Goal: Communication & Community: Ask a question

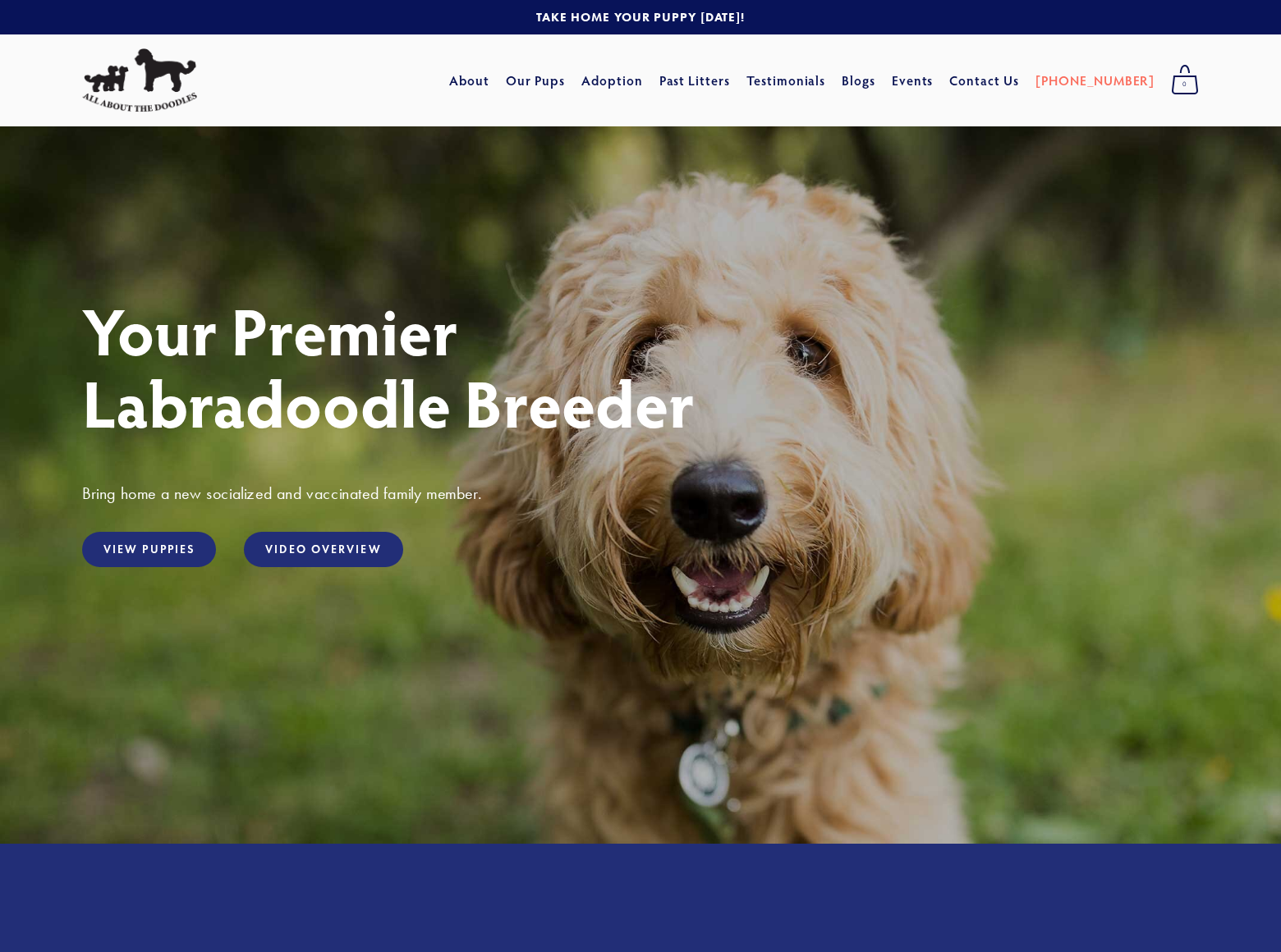
scroll to position [3516, 0]
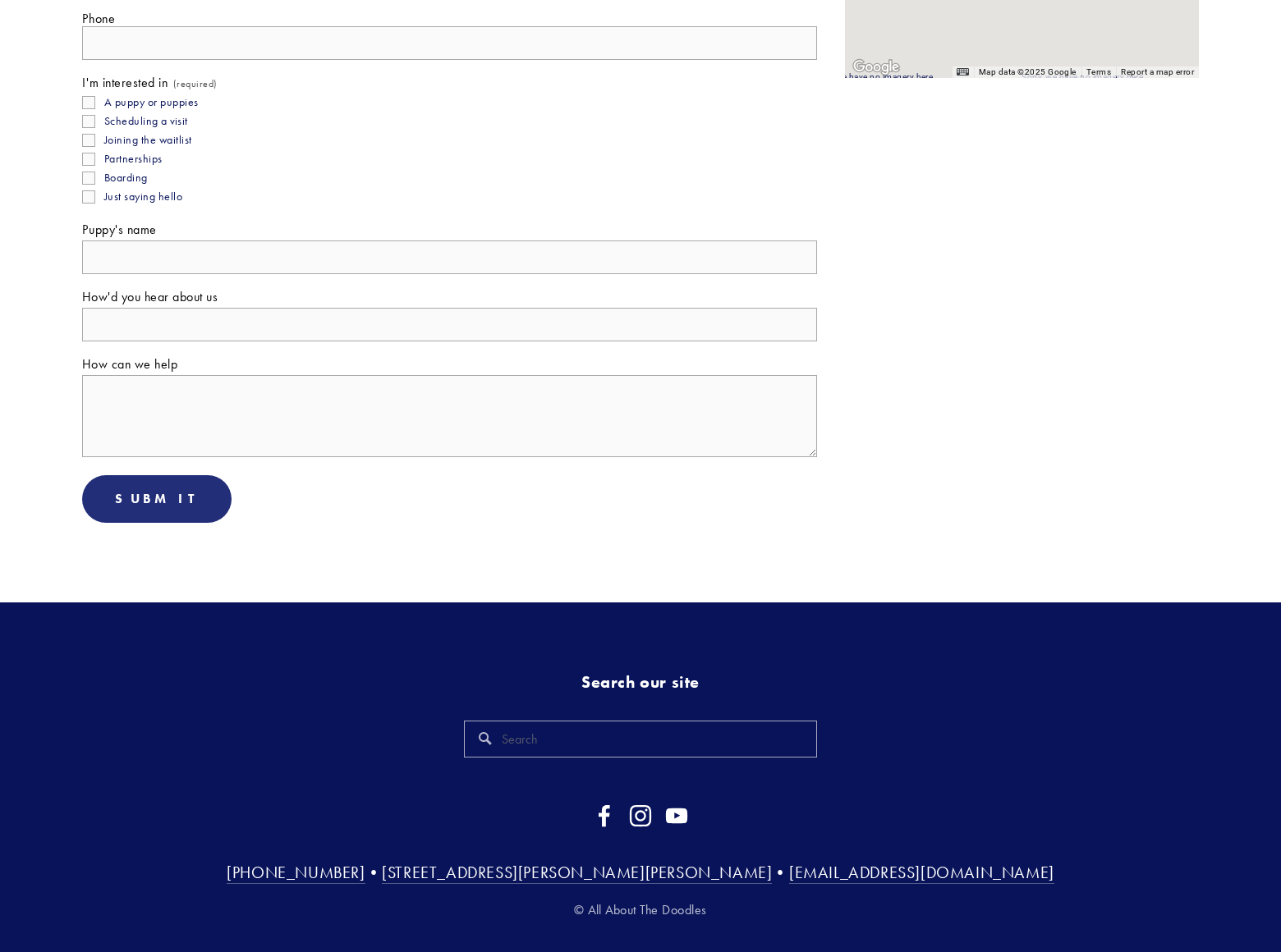
scroll to position [260, 0]
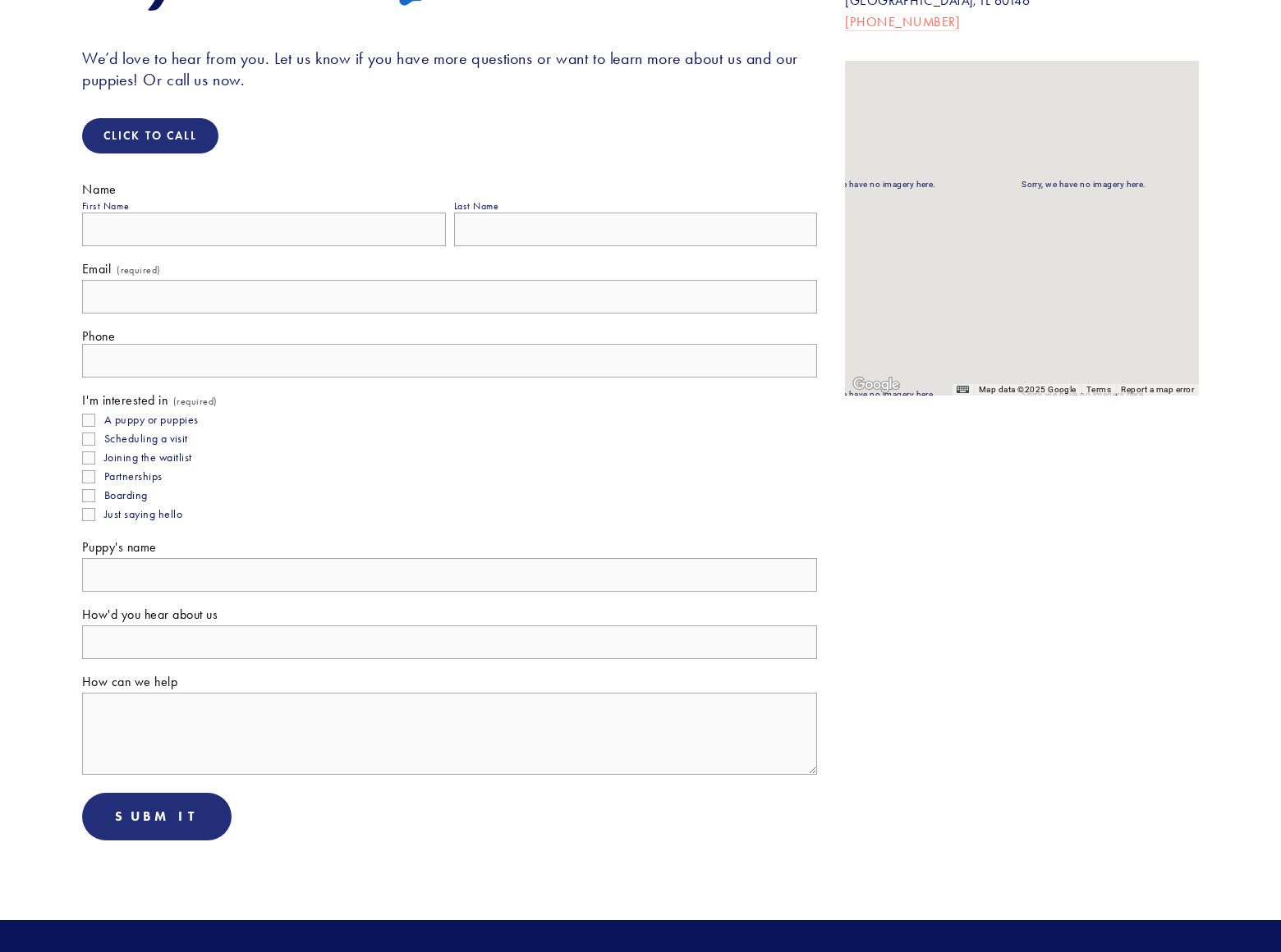
click at [89, 414] on input "A puppy or puppies" at bounding box center [89, 421] width 13 height 13
checkbox input "true"
click at [89, 433] on input "Scheduling a visit" at bounding box center [89, 439] width 13 height 13
checkbox input "true"
click at [89, 452] on input "Joining the waitlist" at bounding box center [89, 458] width 13 height 13
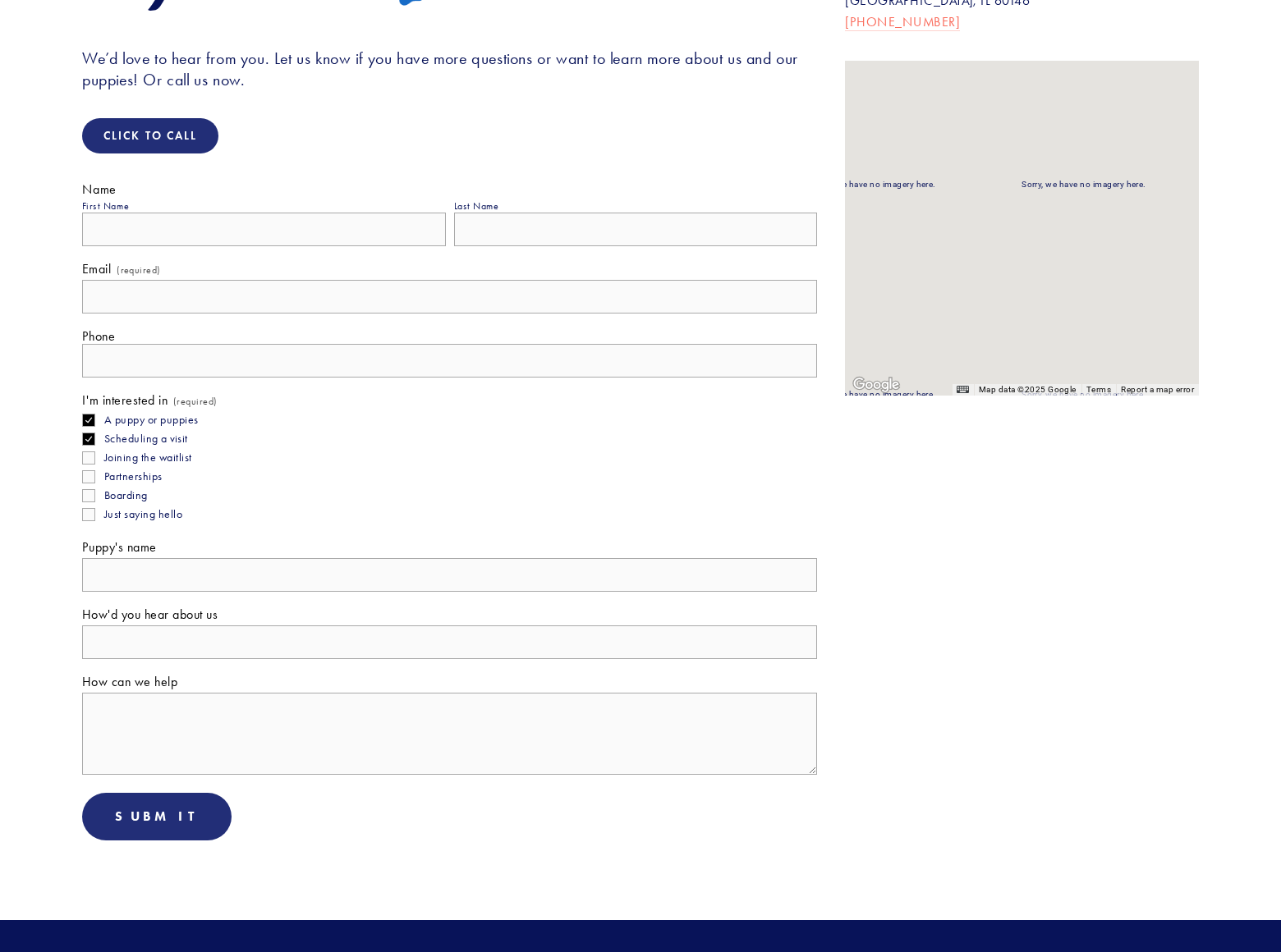
checkbox input "true"
click at [89, 471] on input "Partnerships" at bounding box center [89, 477] width 13 height 13
checkbox input "true"
click at [89, 490] on input "Boarding" at bounding box center [89, 496] width 13 height 13
checkbox input "true"
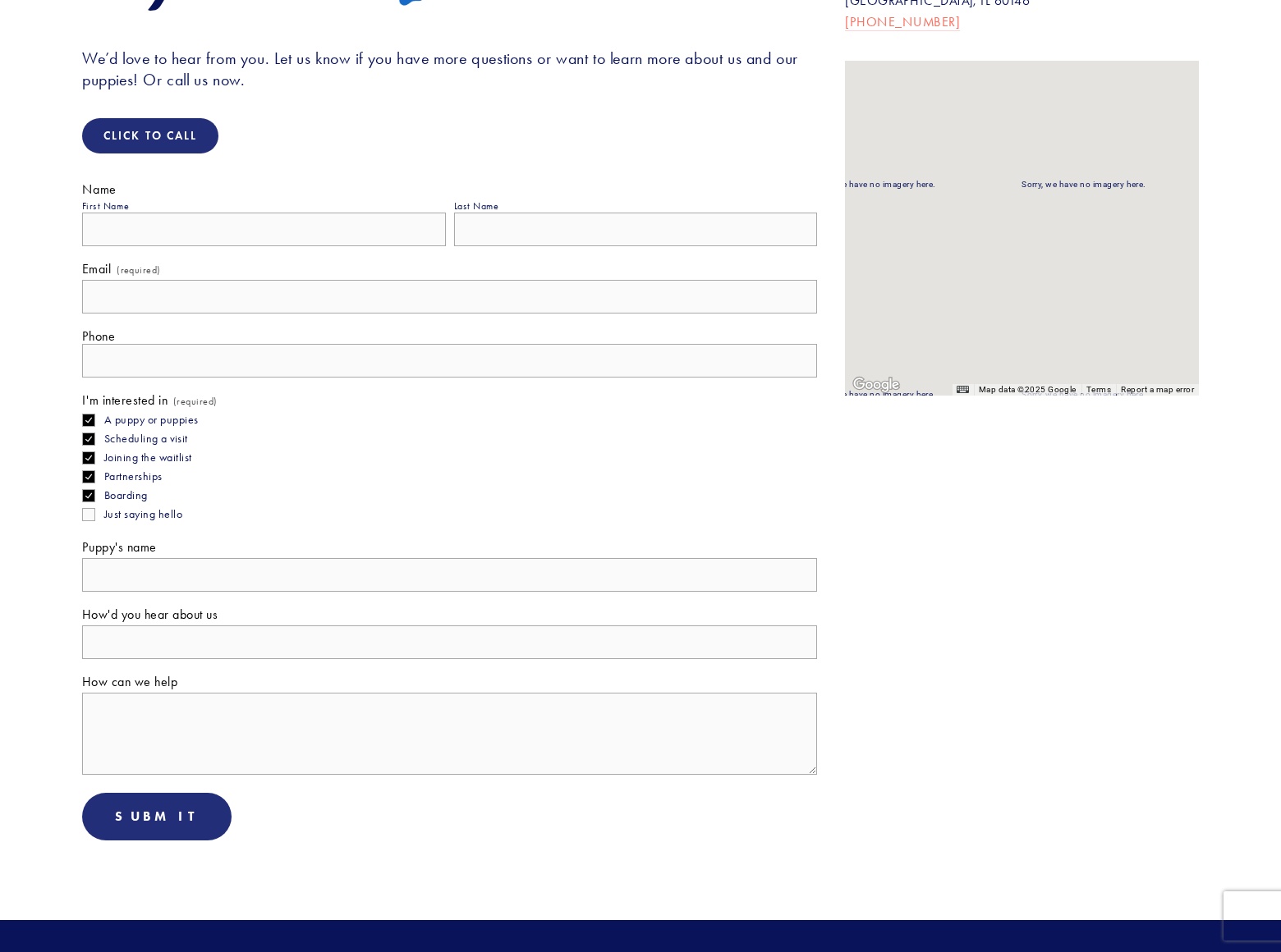
click at [89, 508] on input "Just saying hello" at bounding box center [89, 515] width 13 height 13
checkbox input "true"
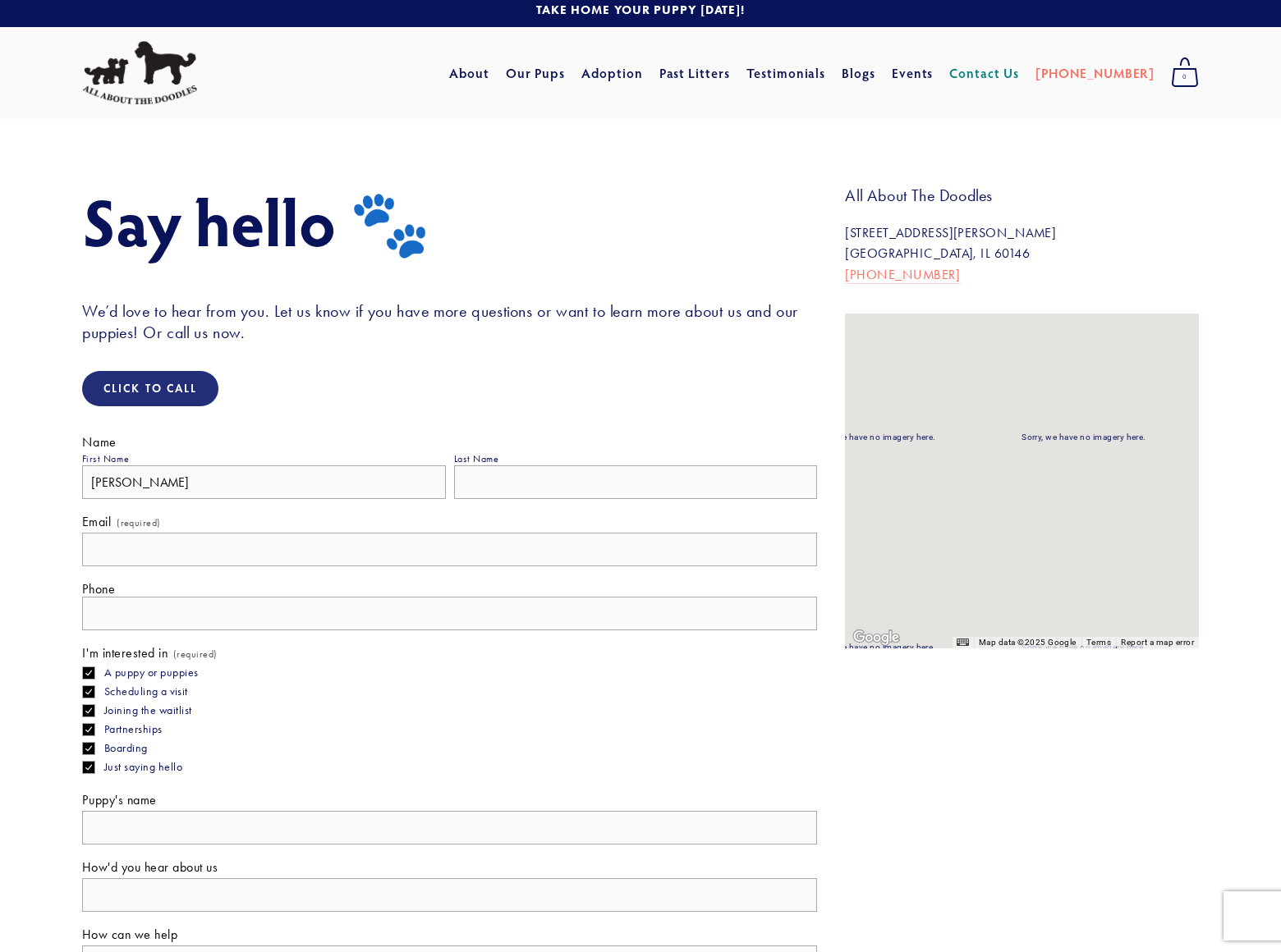
type input "[PERSON_NAME]"
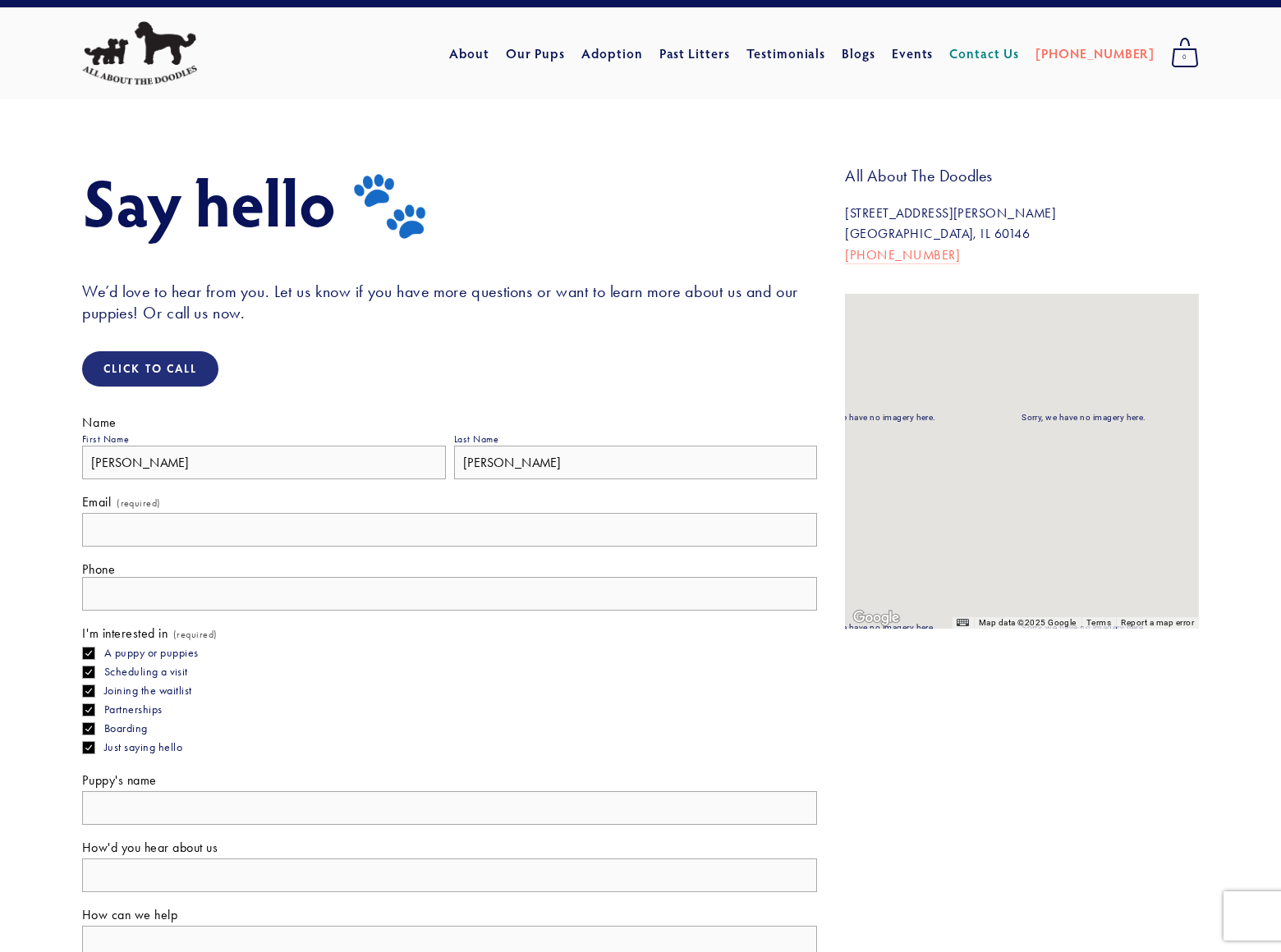
type input "[PERSON_NAME]"
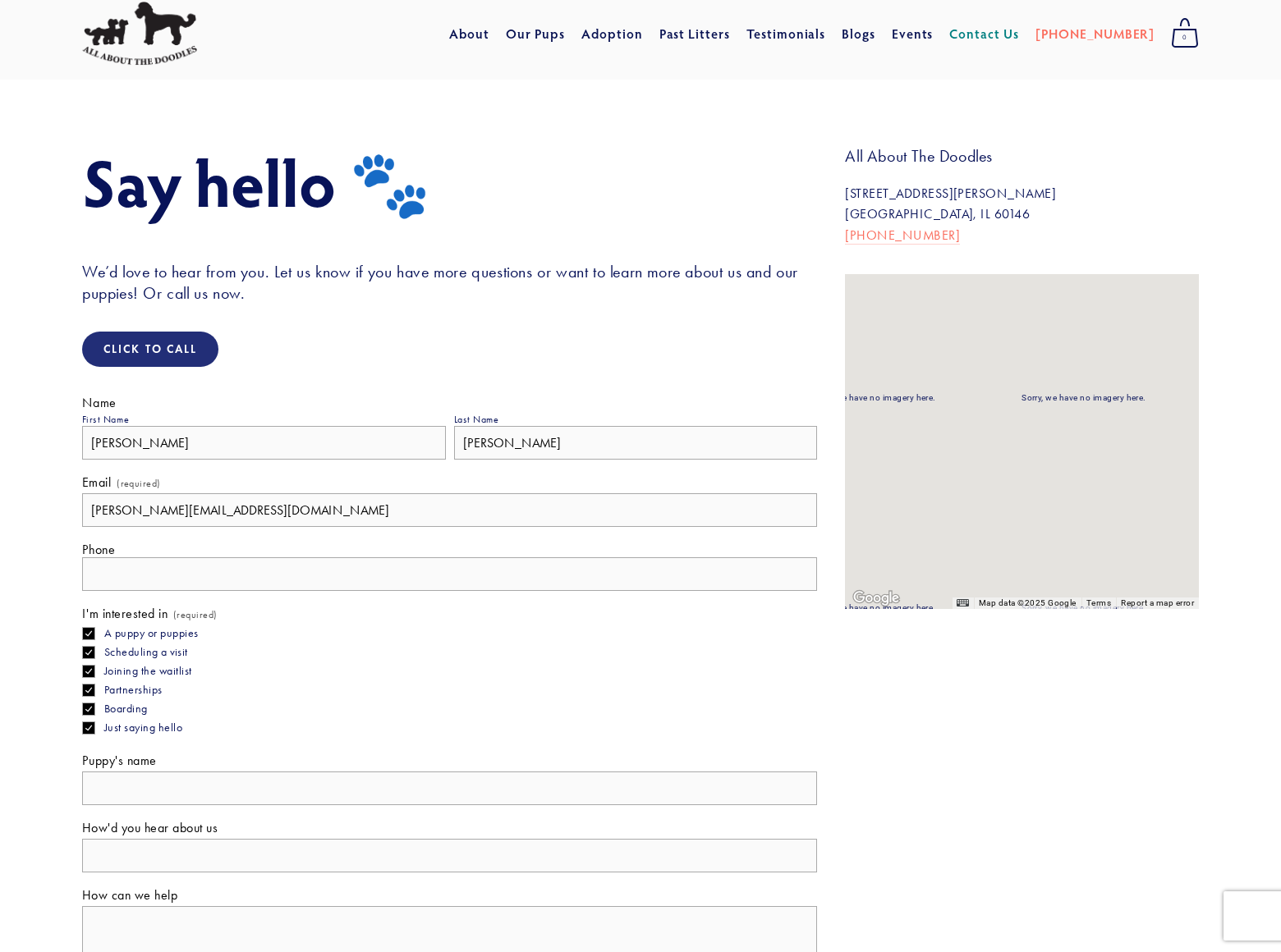
type input "[PERSON_NAME][EMAIL_ADDRESS][DOMAIN_NAME]"
type input "[PHONE_NUMBER]"
type input "[PERSON_NAME]"
type input "banners"
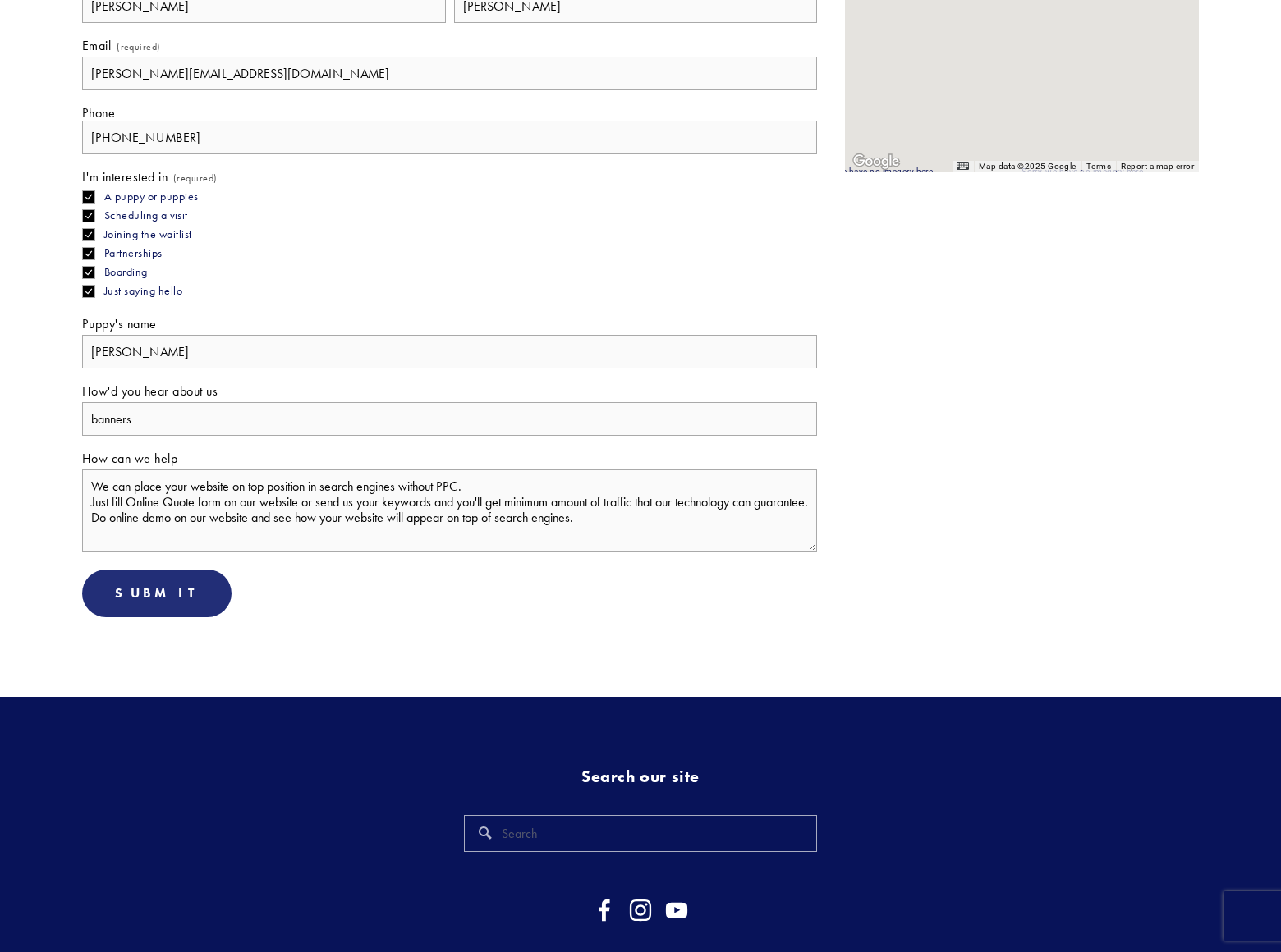
type textarea "We can place your website on top position in search engines without PPC. Just f…"
click at [149, 585] on span "Submit" at bounding box center [157, 592] width 84 height 16
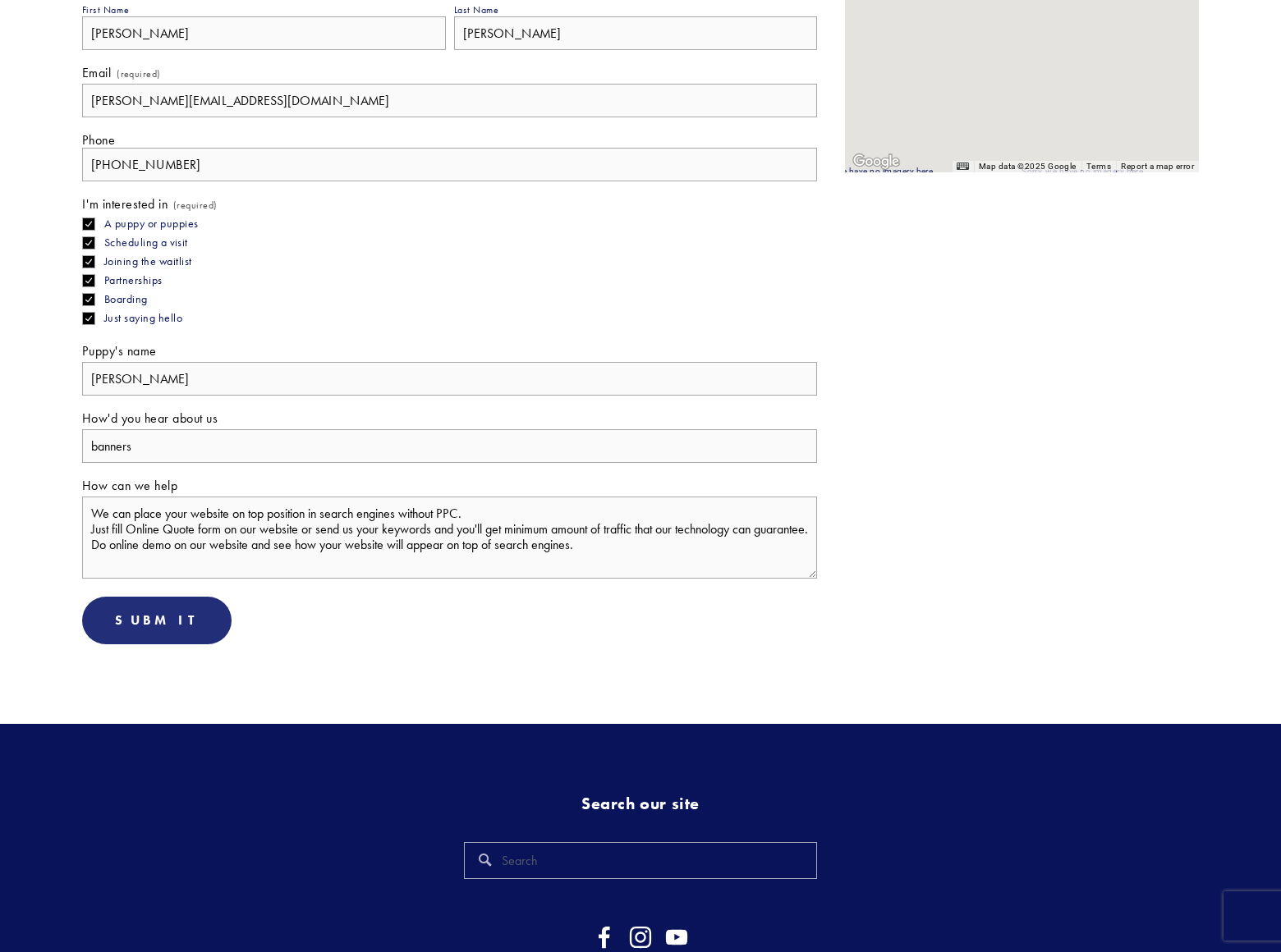
scroll to position [0, 0]
